Goal: Information Seeking & Learning: Learn about a topic

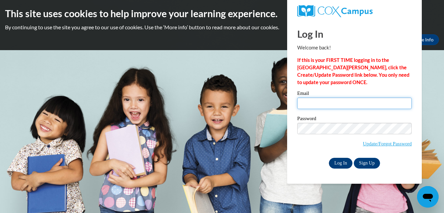
type input "Tammy.Sewell@yahoo.com"
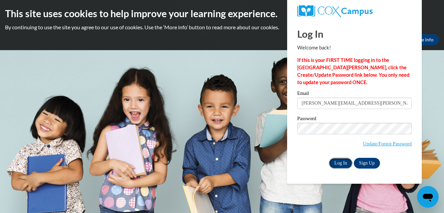
click at [336, 165] on input "Log In" at bounding box center [341, 163] width 24 height 11
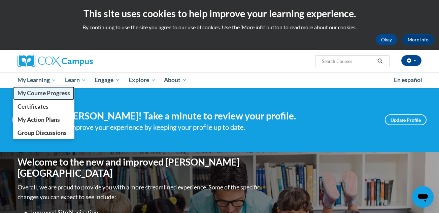
click at [39, 92] on span "My Course Progress" at bounding box center [44, 93] width 53 height 7
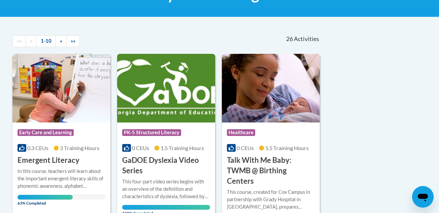
scroll to position [120, 0]
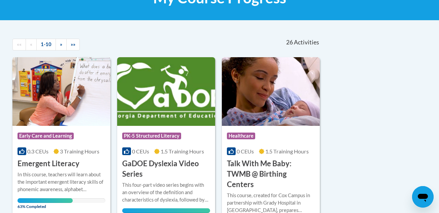
click at [53, 155] on div "Course Category: Early Care and Learning 0.3 CEUs 3 Training Hours COURSE Emerg…" at bounding box center [61, 147] width 98 height 43
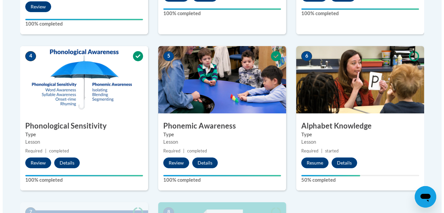
scroll to position [360, 0]
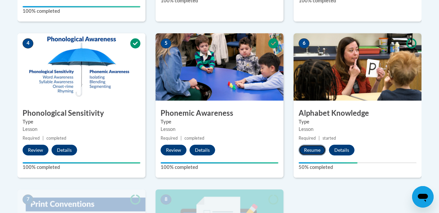
click at [317, 151] on button "Resume" at bounding box center [312, 150] width 27 height 11
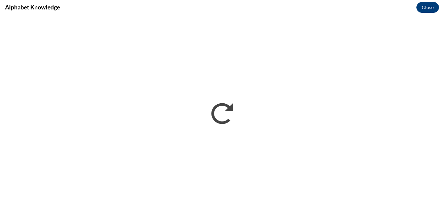
scroll to position [0, 0]
